Goal: Navigation & Orientation: Find specific page/section

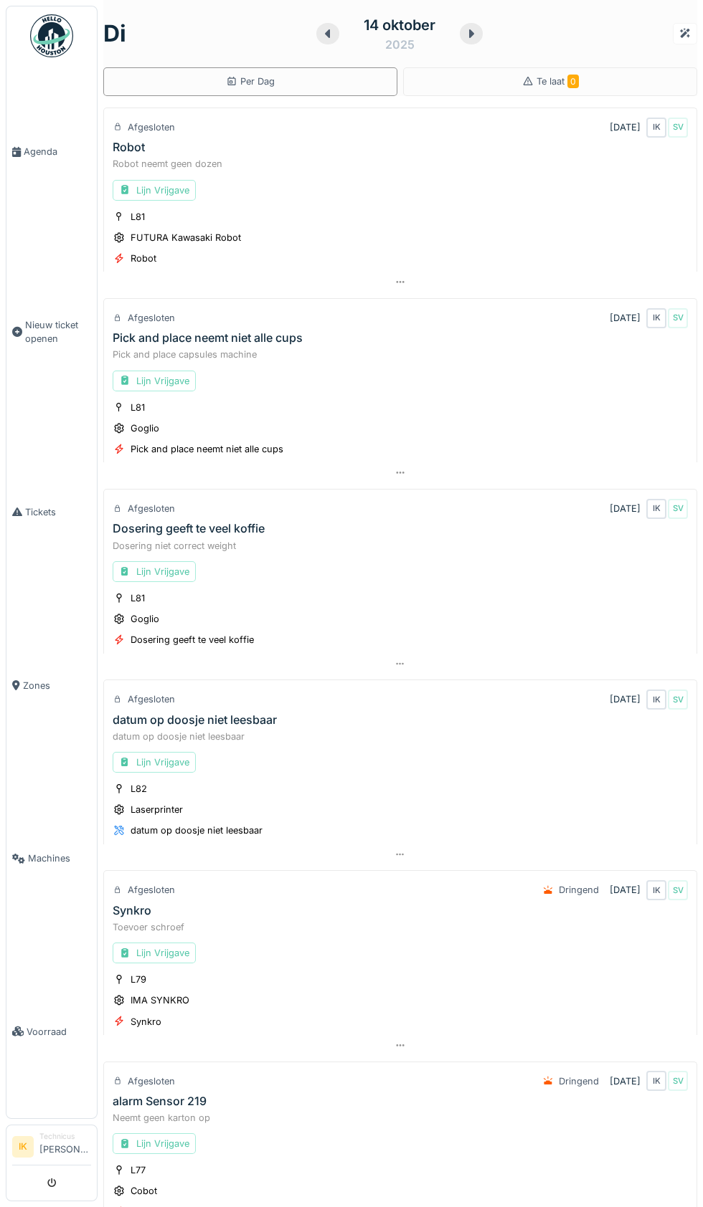
click at [45, 181] on link "Agenda" at bounding box center [51, 152] width 90 height 174
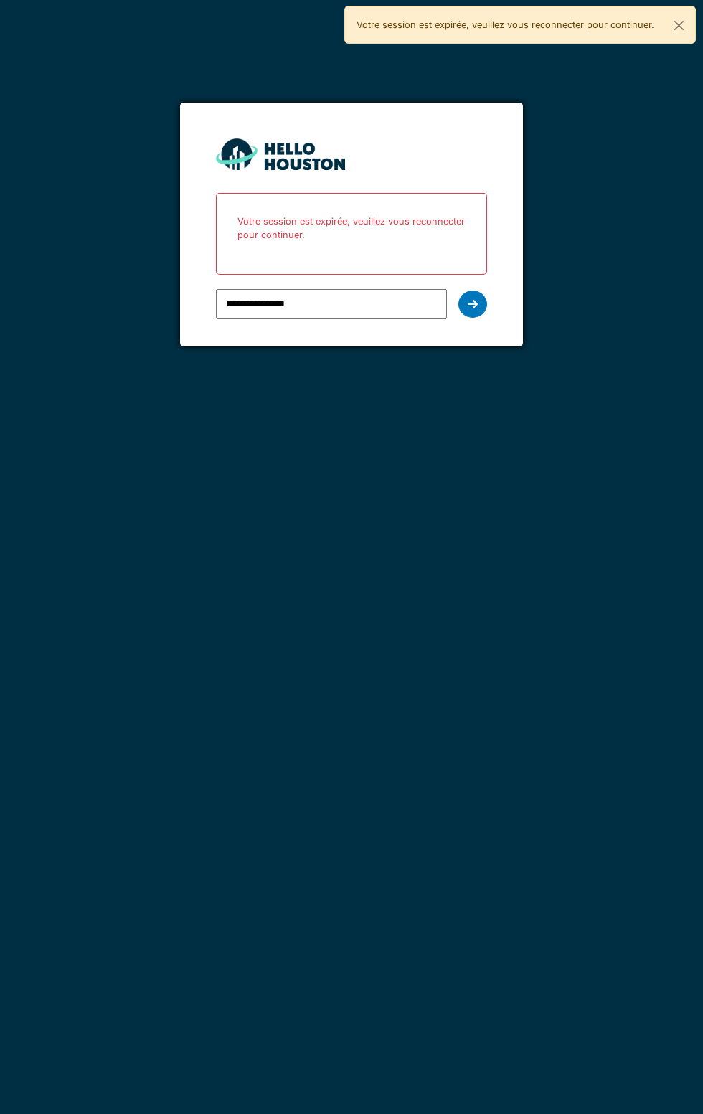
click at [472, 303] on icon at bounding box center [472, 303] width 10 height 11
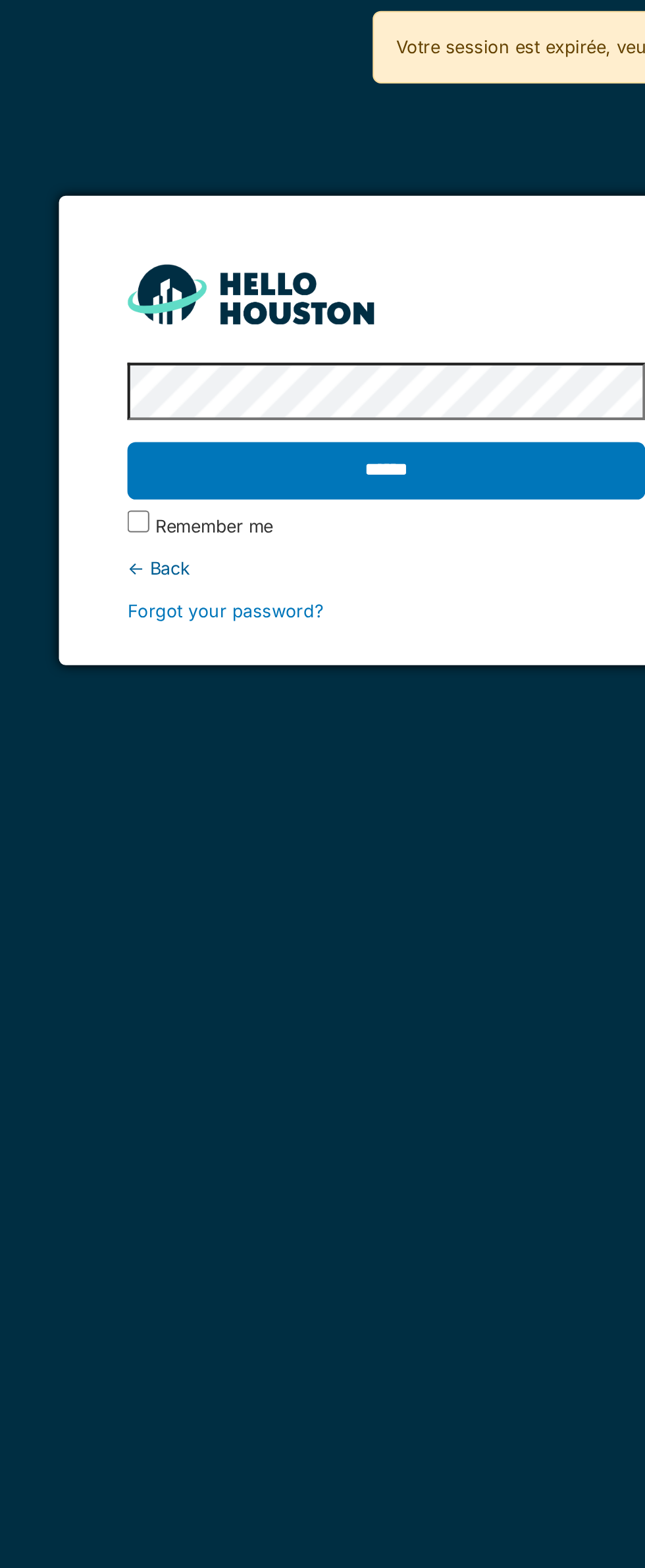
click at [322, 225] on input "******" at bounding box center [322, 226] width 248 height 28
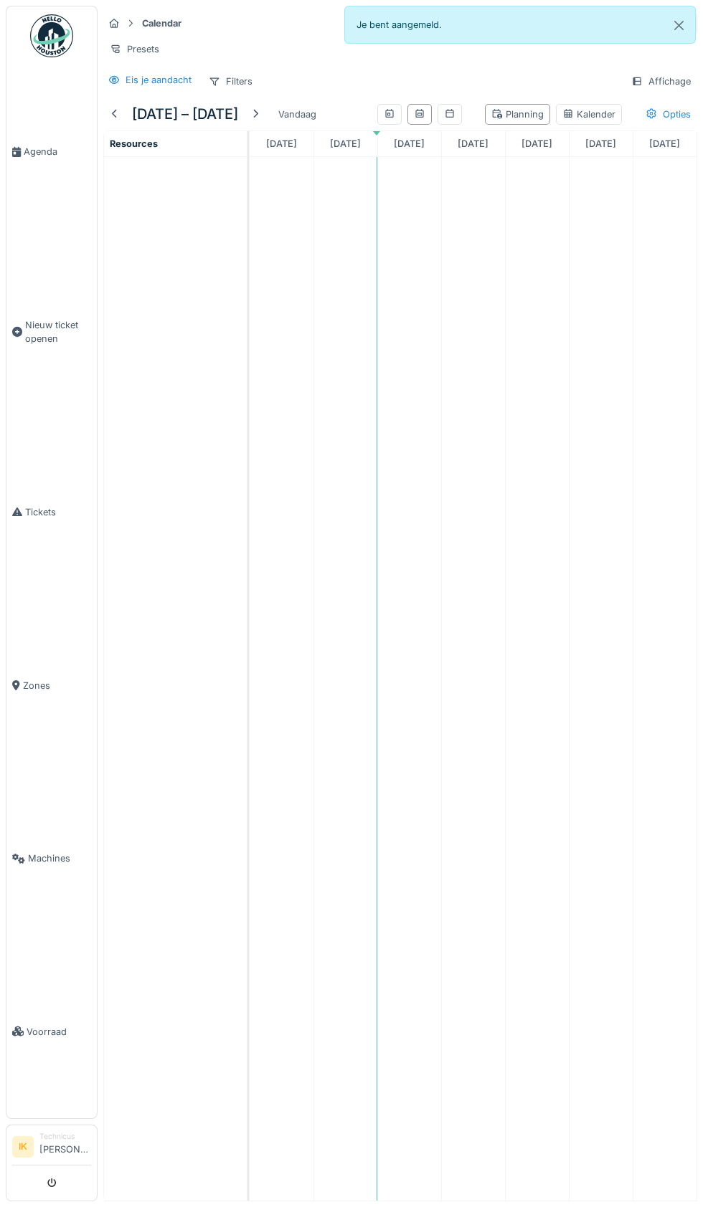
click at [37, 158] on span "Agenda" at bounding box center [57, 152] width 67 height 14
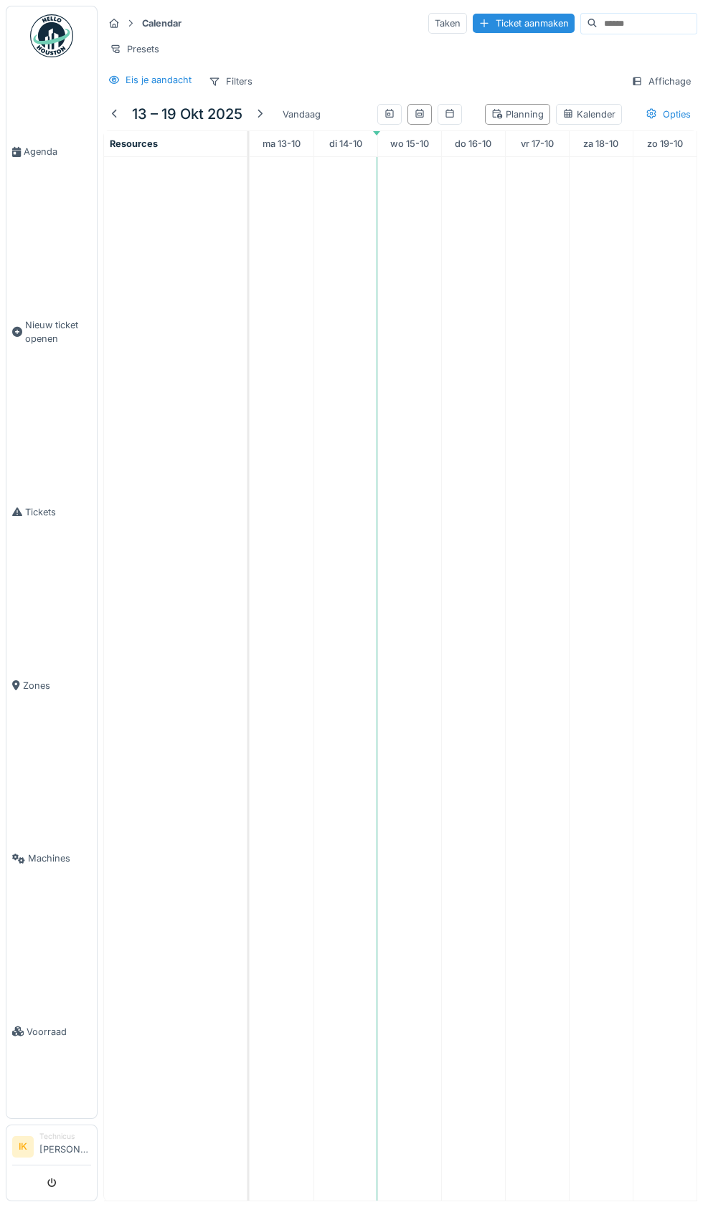
click at [38, 158] on span "Agenda" at bounding box center [57, 152] width 67 height 14
click at [49, 176] on link "Agenda" at bounding box center [51, 152] width 90 height 174
